Goal: Check status: Check status

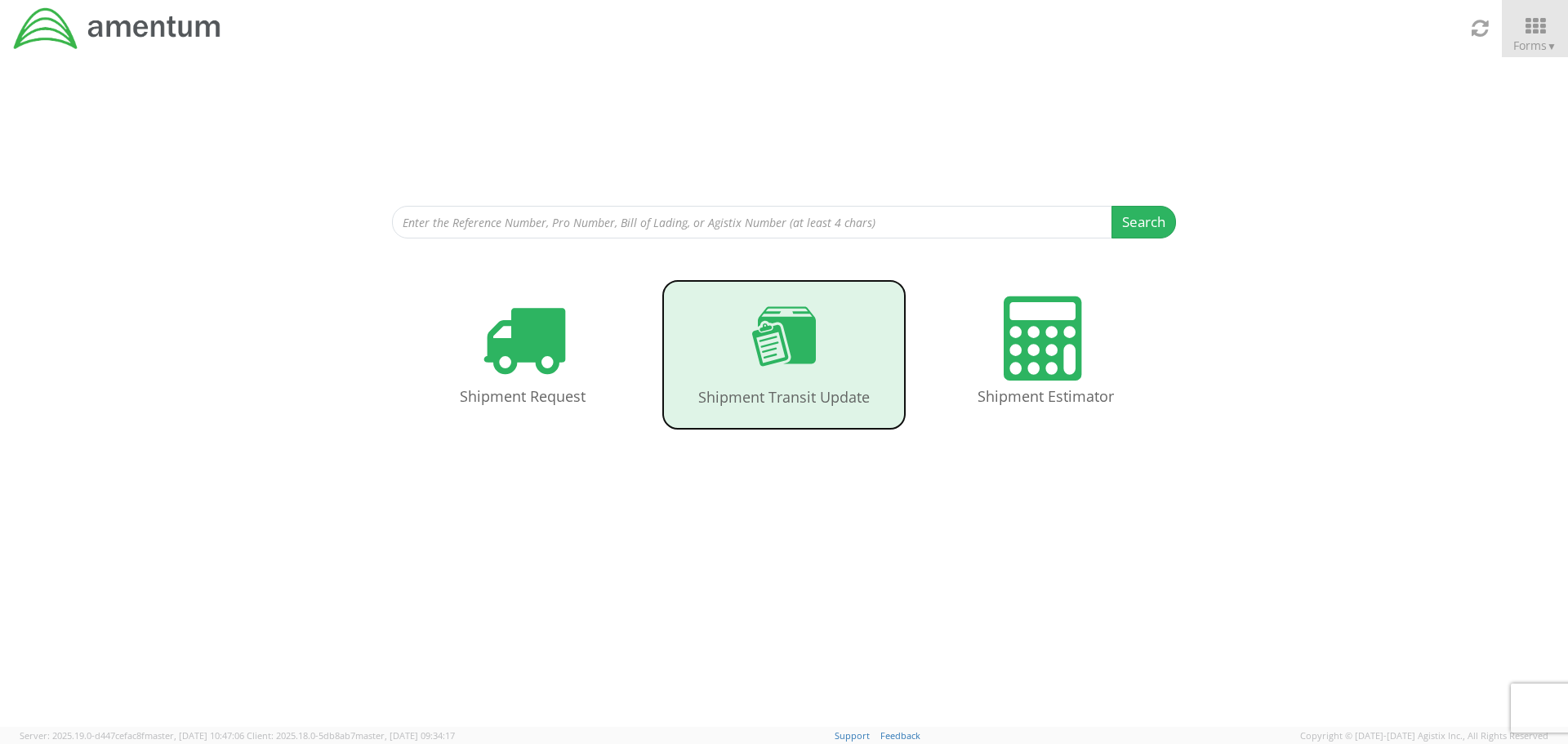
click at [796, 347] on use at bounding box center [783, 337] width 63 height 59
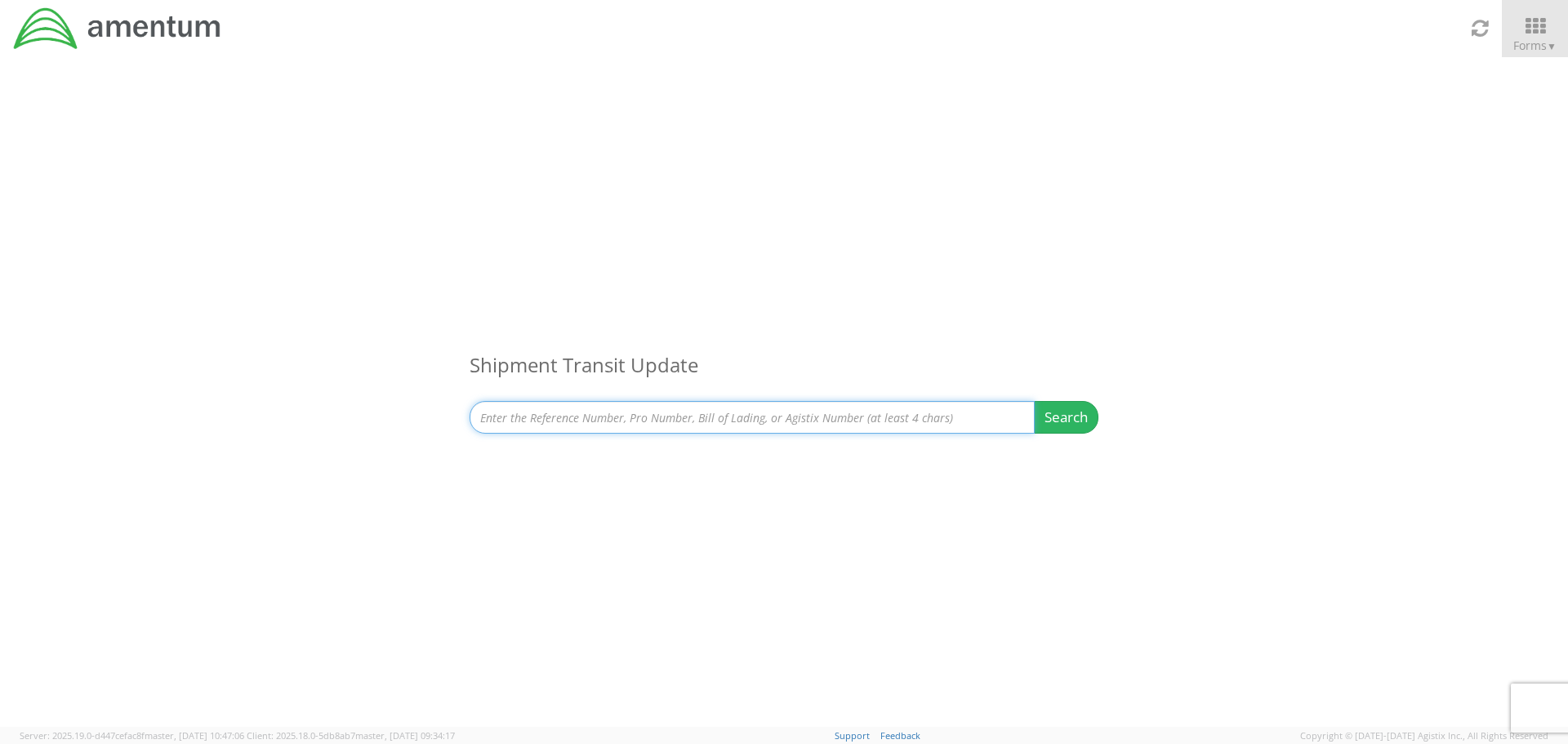
paste input "393362284743"
type input "393362284743"
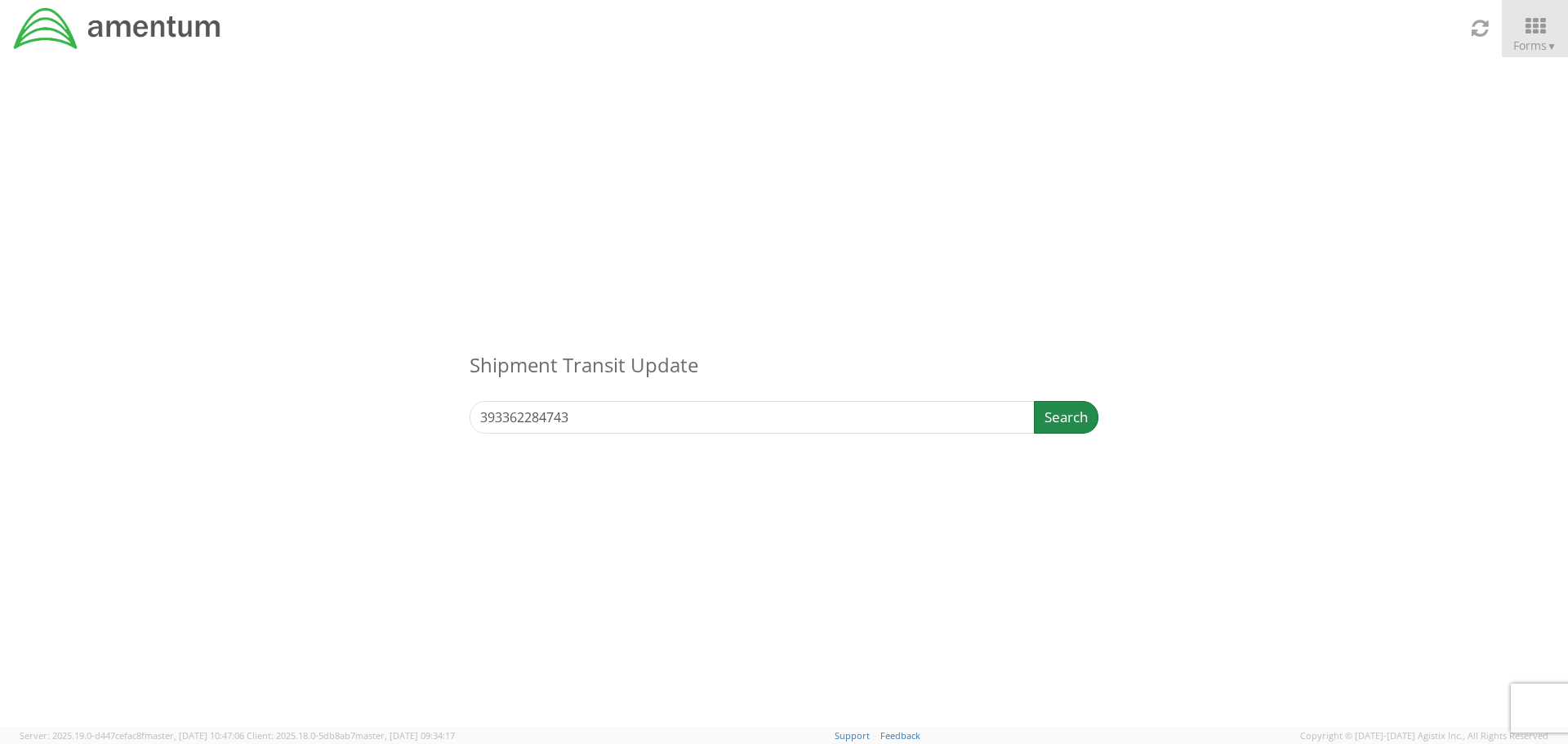
click at [1068, 407] on button "Search" at bounding box center [1066, 417] width 64 height 33
